Goal: Use online tool/utility

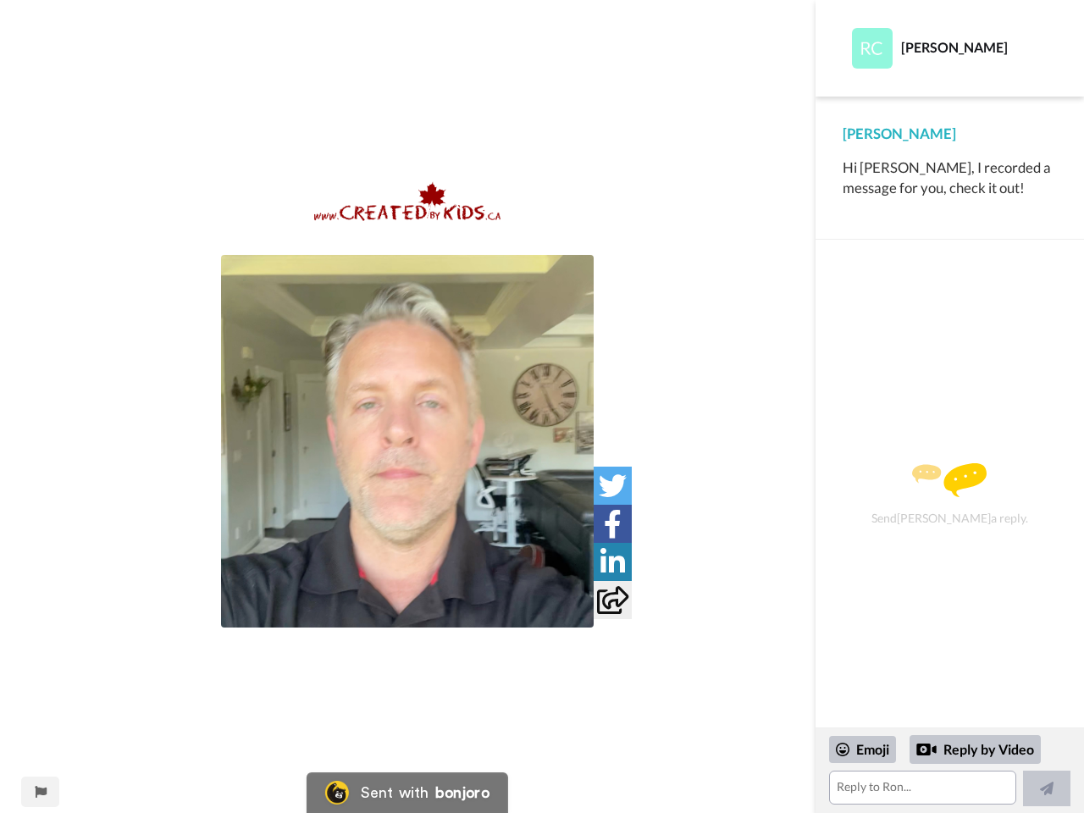
click at [407, 441] on img at bounding box center [407, 441] width 373 height 373
click at [612, 485] on icon at bounding box center [613, 486] width 28 height 28
click at [612, 523] on icon at bounding box center [613, 524] width 18 height 28
click at [612, 561] on icon at bounding box center [612, 562] width 25 height 28
click at [612, 600] on icon at bounding box center [612, 600] width 31 height 28
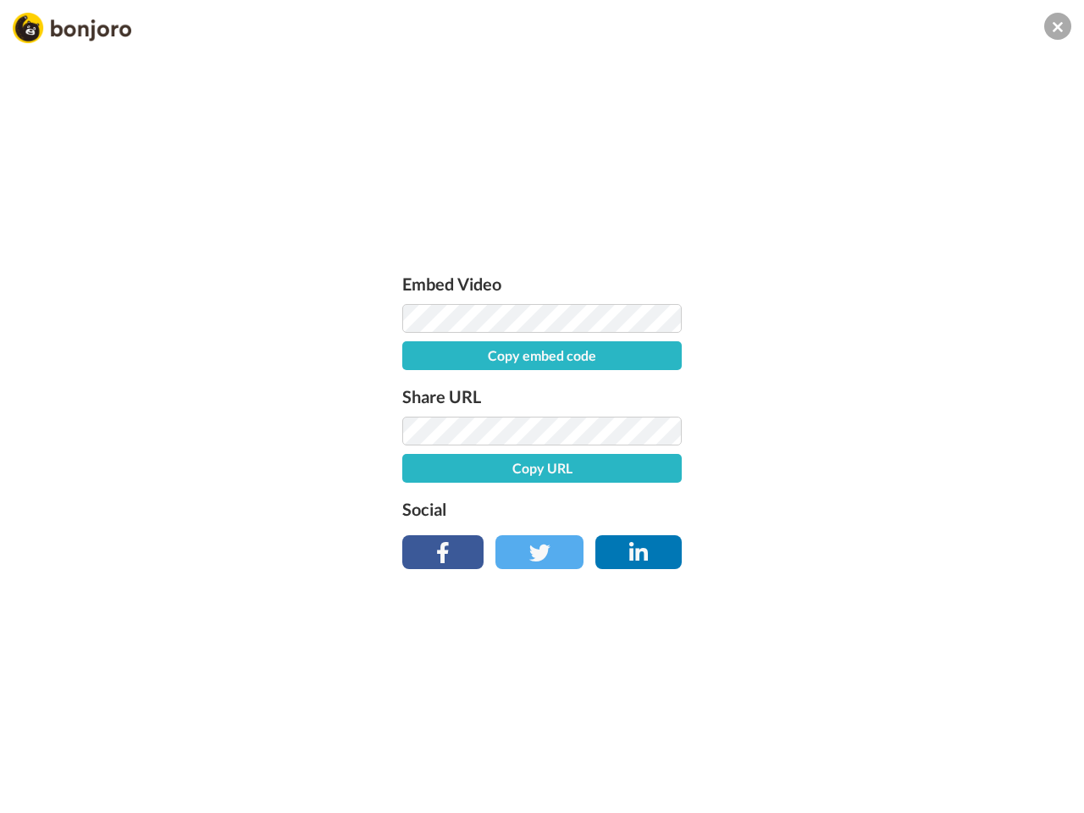
click at [40, 792] on div "Embed Video Copy embed code Share URL Copy URL Social" at bounding box center [542, 497] width 1084 height 813
click at [949, 771] on div "Embed Video Copy embed code Share URL Copy URL Social" at bounding box center [542, 497] width 1084 height 813
click at [863, 749] on div "Embed Video Copy embed code Share URL Copy URL Social" at bounding box center [542, 497] width 1084 height 813
click at [975, 749] on div "Embed Video Copy embed code Share URL Copy URL Social" at bounding box center [542, 497] width 1084 height 813
click at [1047, 788] on div "Embed Video Copy embed code Share URL Copy URL Social" at bounding box center [542, 497] width 1084 height 813
